Goal: Information Seeking & Learning: Compare options

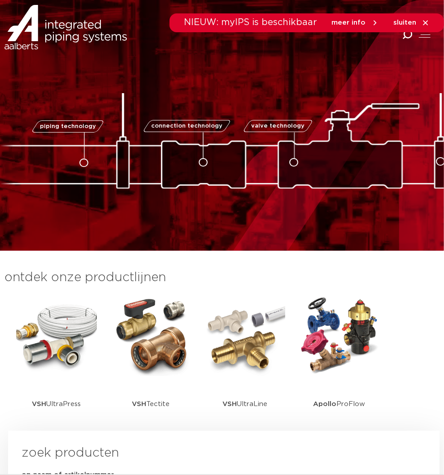
click at [427, 22] on icon at bounding box center [425, 22] width 5 height 5
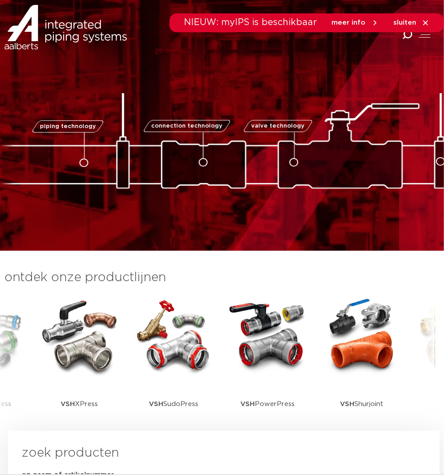
click at [99, 342] on img at bounding box center [79, 336] width 81 height 81
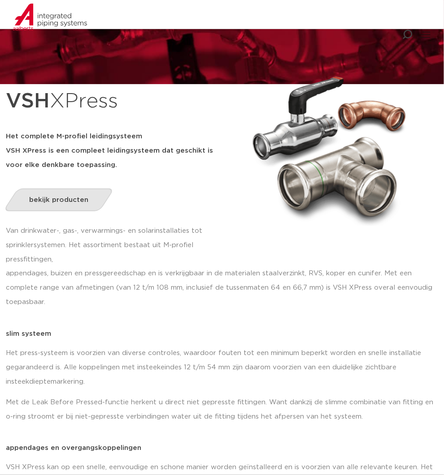
click at [67, 203] on span "bekijk producten" at bounding box center [58, 200] width 59 height 7
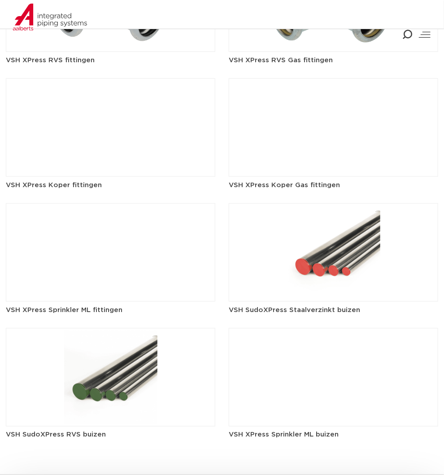
scroll to position [1299, 0]
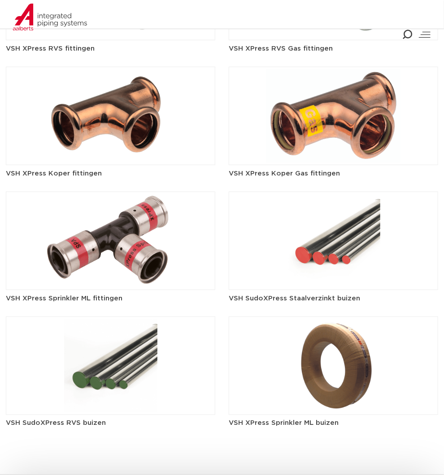
click at [130, 356] on img at bounding box center [110, 366] width 209 height 99
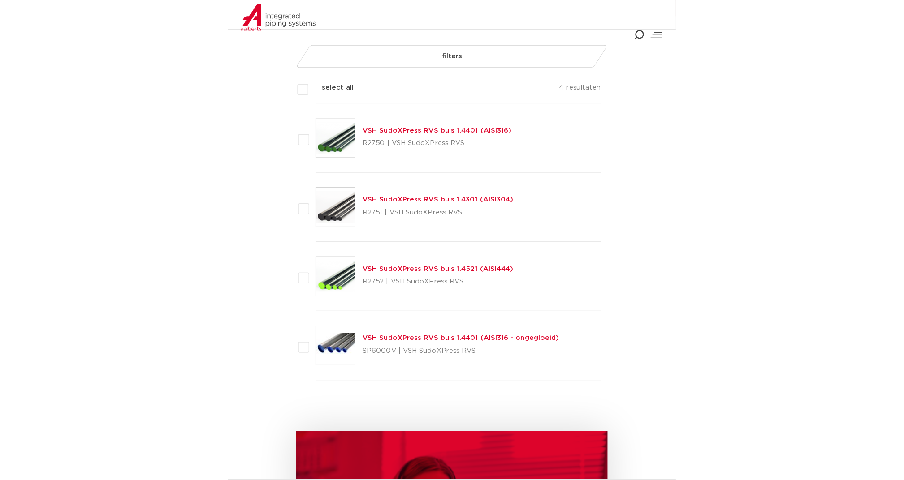
scroll to position [119, 0]
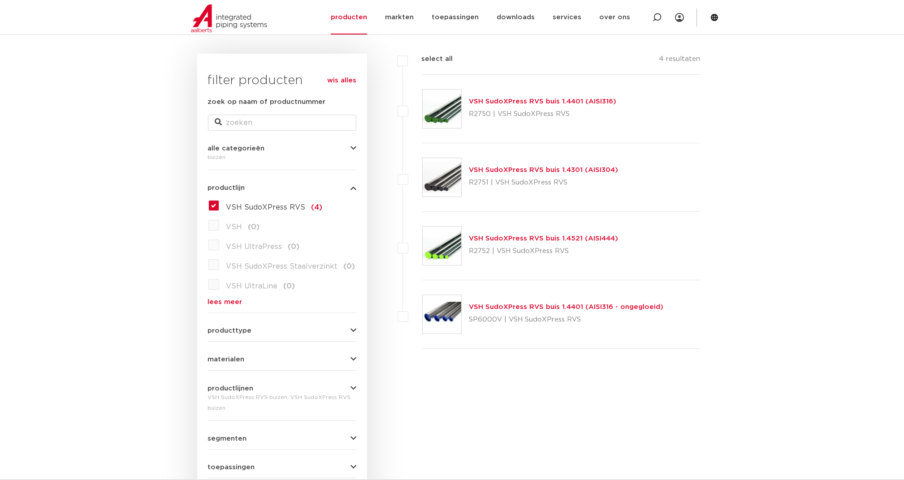
click at [443, 239] on link "VSH SudoXPress RVS buis 1.4521 (AISI444)" at bounding box center [543, 238] width 149 height 7
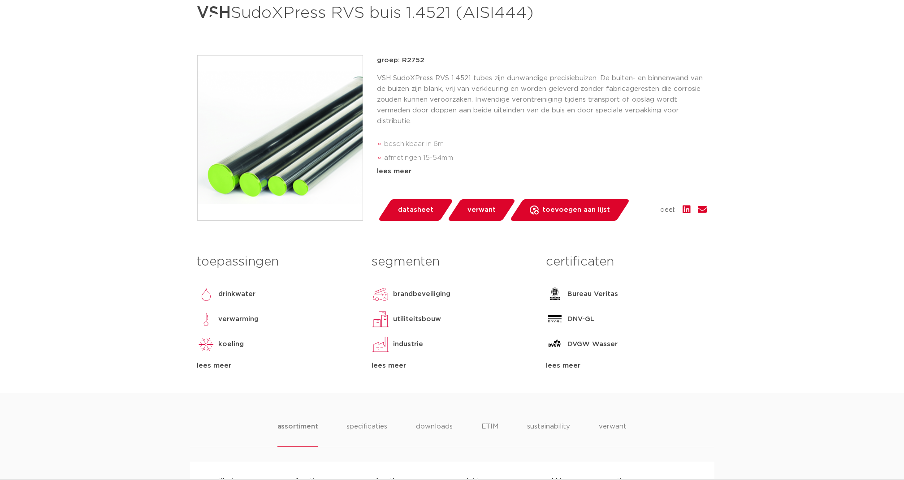
scroll to position [358, 0]
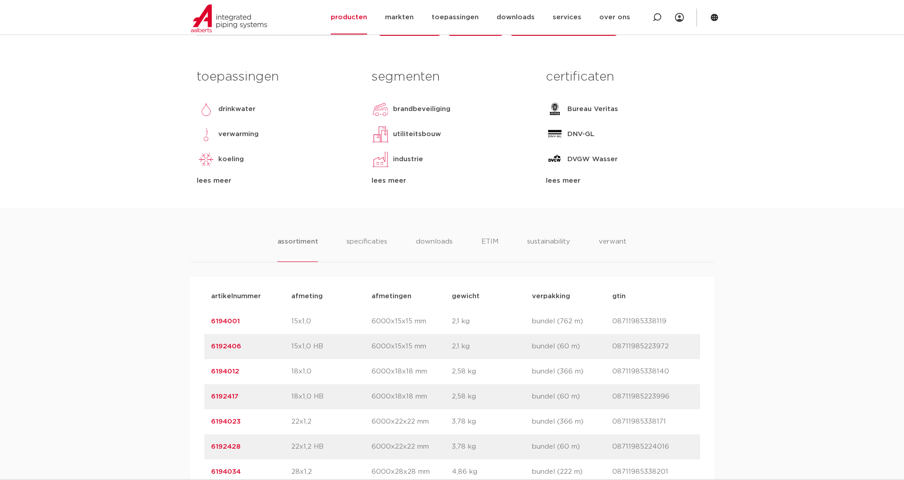
click at [221, 186] on div "lees meer" at bounding box center [277, 181] width 161 height 11
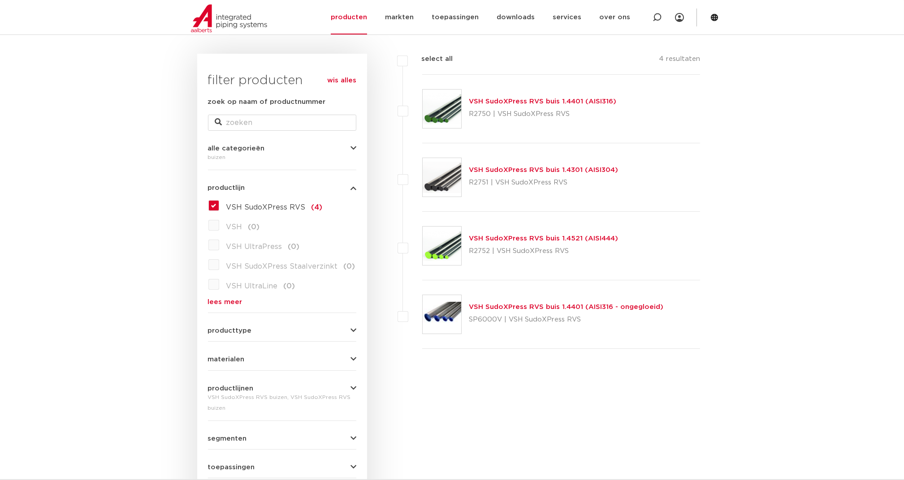
click at [509, 97] on div "VSH SudoXPress RVS buis 1.4401 (AISI316) R2750 | VSH SudoXPress RVS" at bounding box center [542, 108] width 147 height 25
click at [509, 103] on link "VSH SudoXPress RVS buis 1.4401 (AISI316)" at bounding box center [542, 101] width 147 height 7
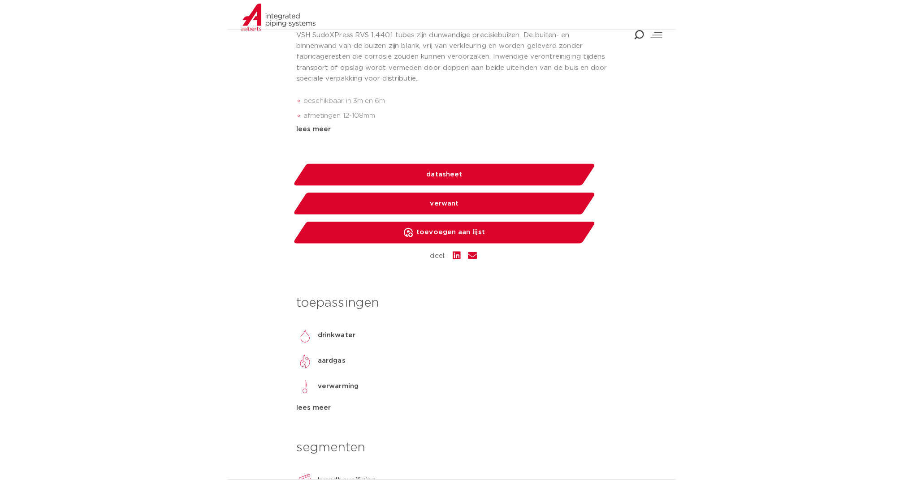
scroll to position [418, 0]
